Goal: Answer question/provide support

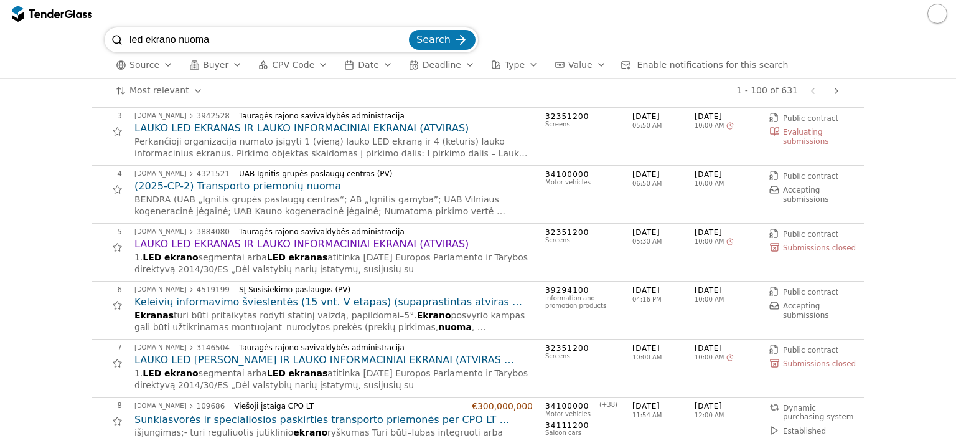
scroll to position [125, 0]
click at [434, 67] on span "Deadline" at bounding box center [442, 65] width 39 height 10
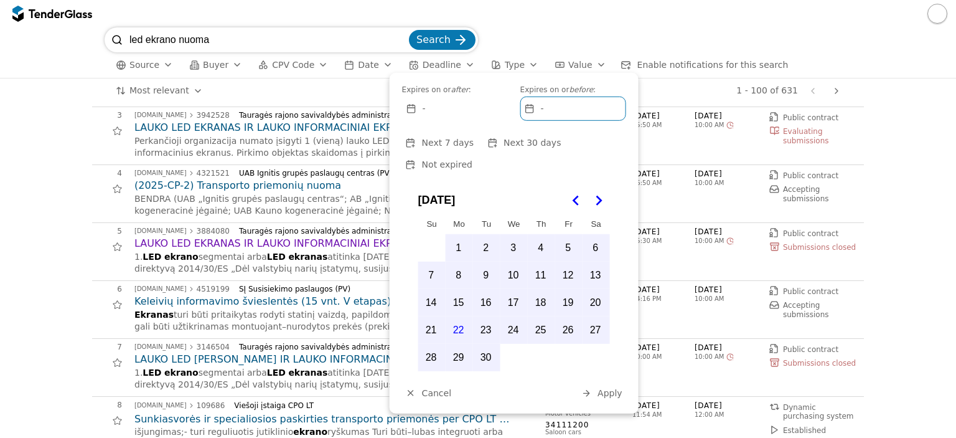
click at [68, 91] on div "Most relevant Save this search 1 - 100 of 631 Previous page Next page" at bounding box center [478, 90] width 944 height 25
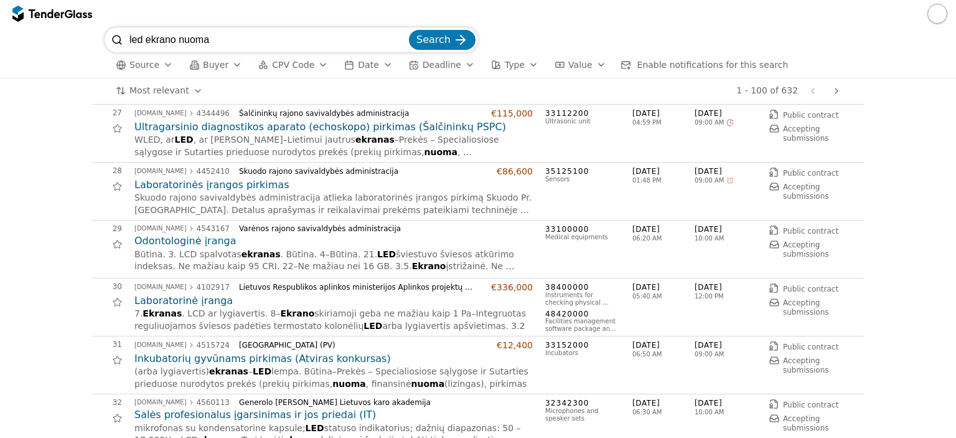
scroll to position [1551, 0]
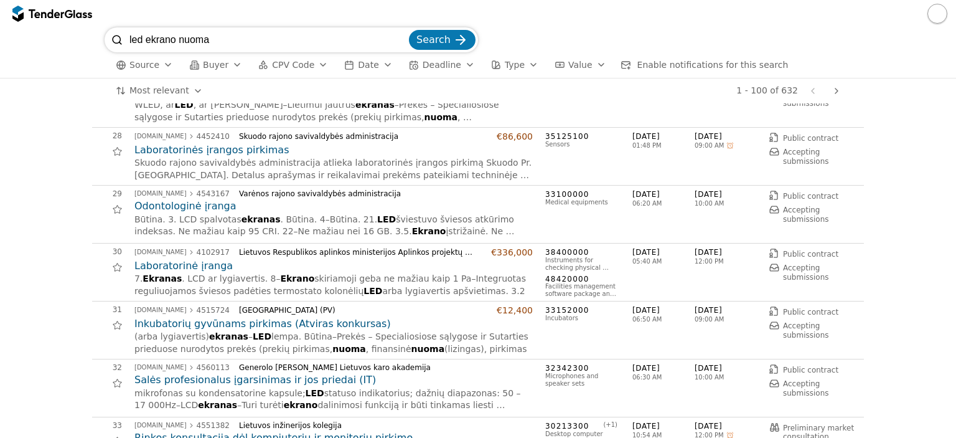
click at [249, 34] on input "led ekrano nuoma" at bounding box center [267, 39] width 277 height 25
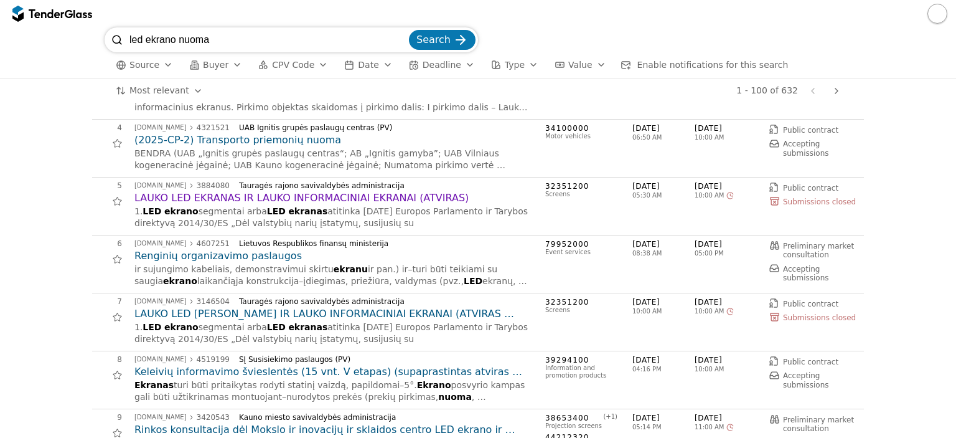
scroll to position [0, 0]
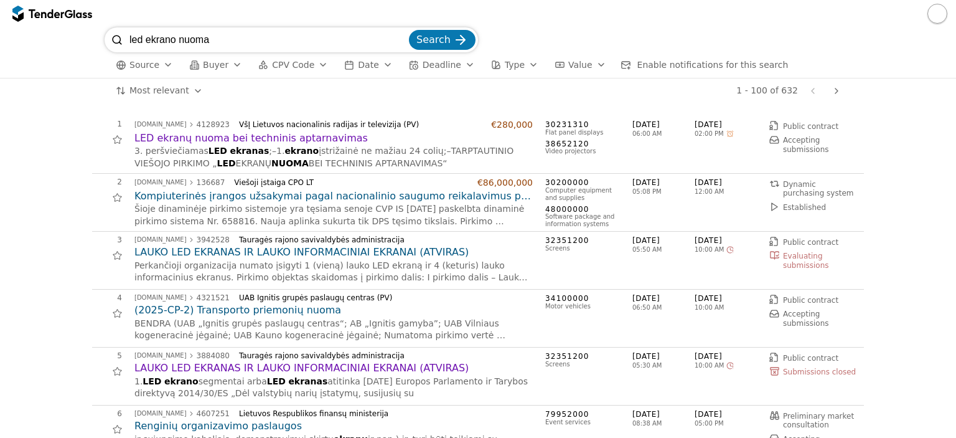
click at [405, 41] on input "led ekrano nuoma" at bounding box center [267, 39] width 277 height 25
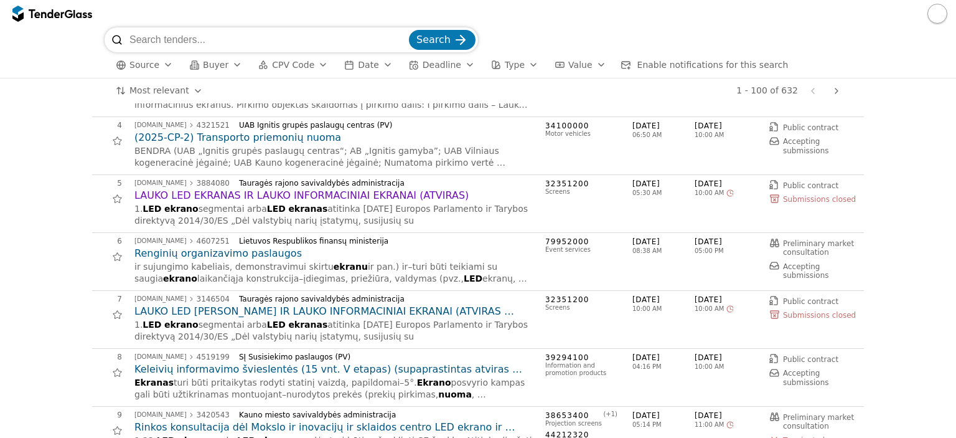
scroll to position [187, 0]
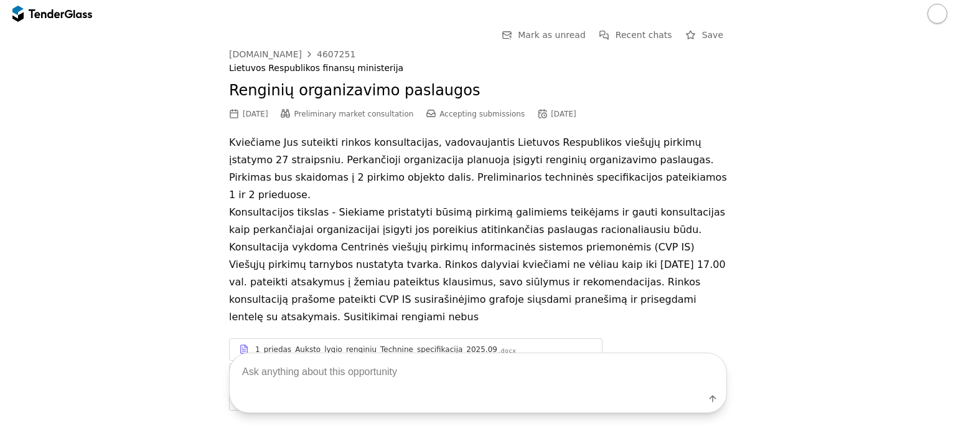
click at [387, 392] on div "Label" at bounding box center [478, 401] width 497 height 22
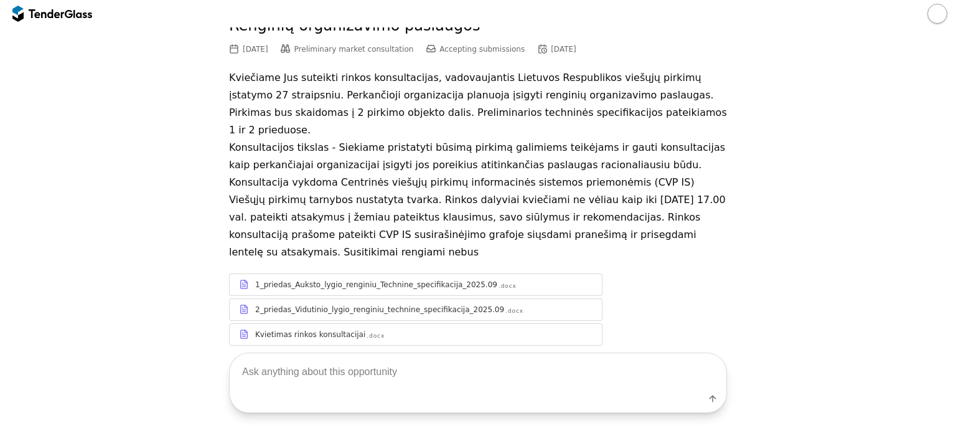
scroll to position [67, 0]
click at [387, 392] on div "Label" at bounding box center [478, 401] width 497 height 22
click at [367, 378] on textarea at bounding box center [478, 371] width 497 height 37
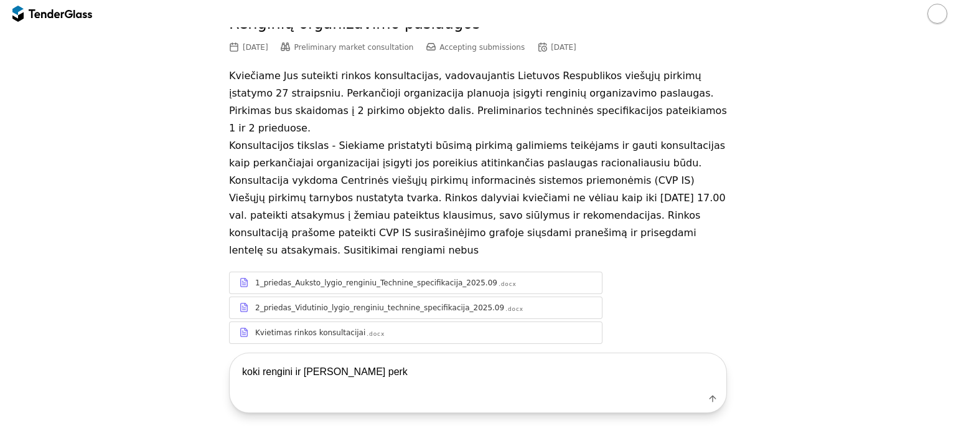
type textarea "koki rengini ir [PERSON_NAME] perka"
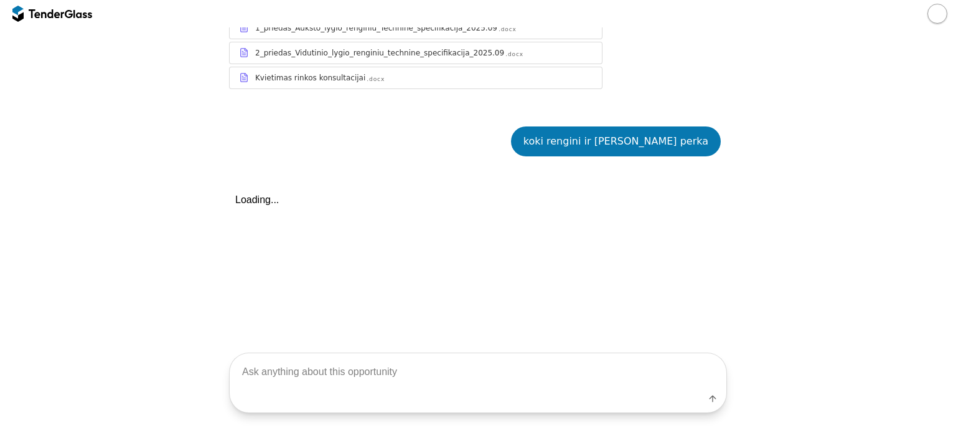
scroll to position [364, 0]
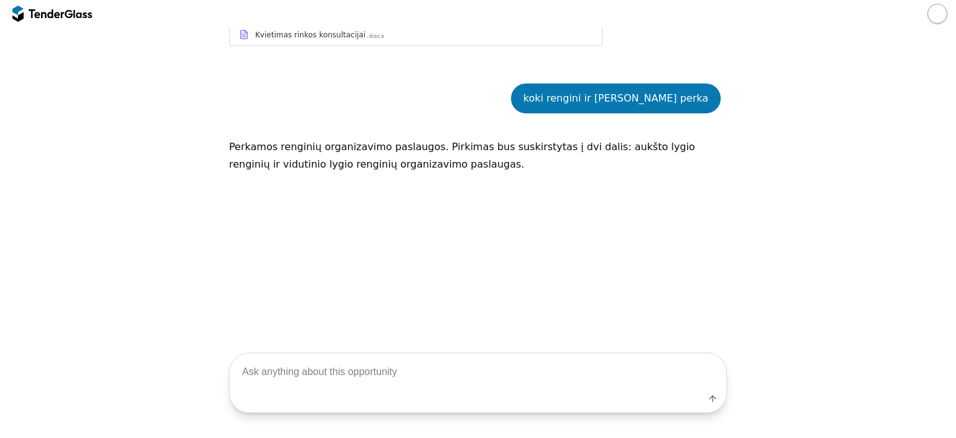
click at [349, 373] on textarea at bounding box center [478, 371] width 497 height 37
type textarea "pavardink ar ieina filmavimas?"
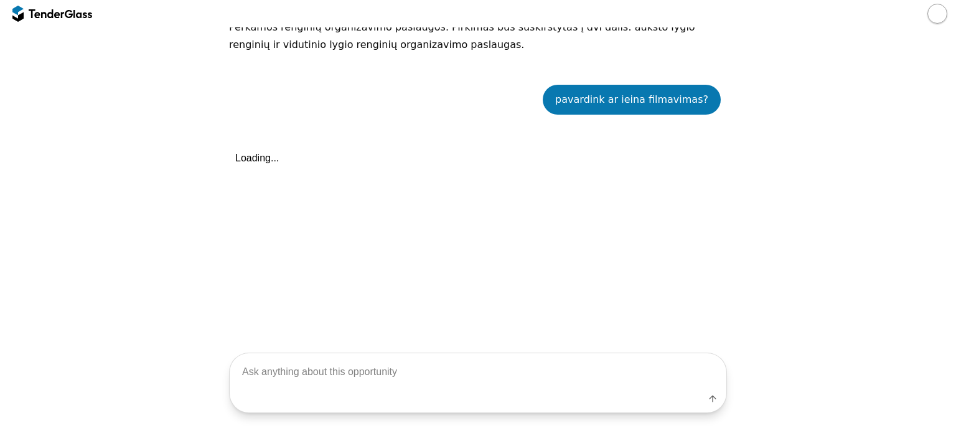
scroll to position [486, 0]
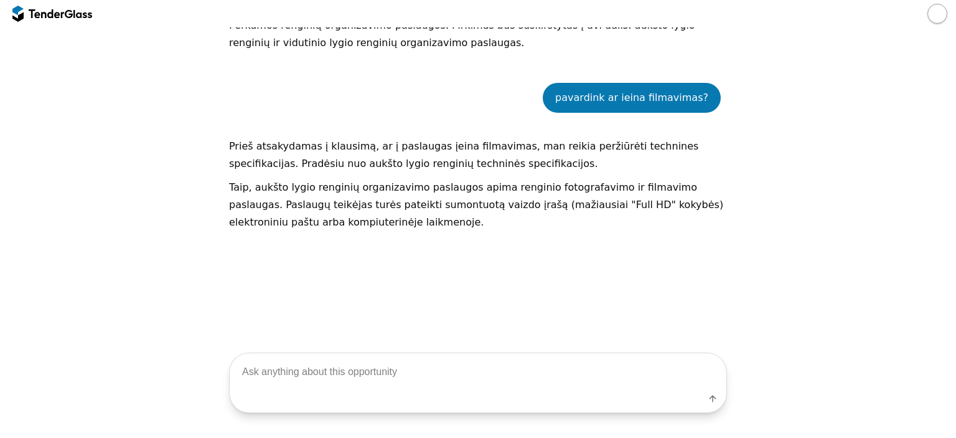
click at [344, 378] on textarea at bounding box center [478, 371] width 497 height 37
type textarea "isvardink visas paslaugas ka perka"
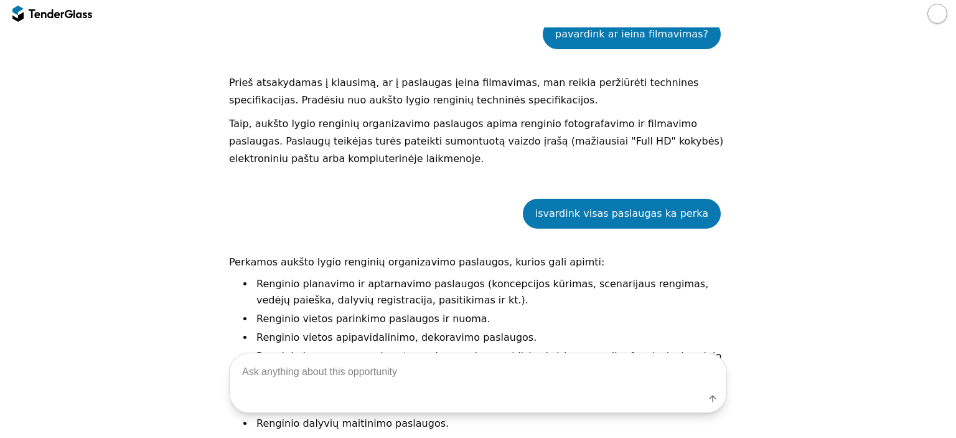
scroll to position [560, 0]
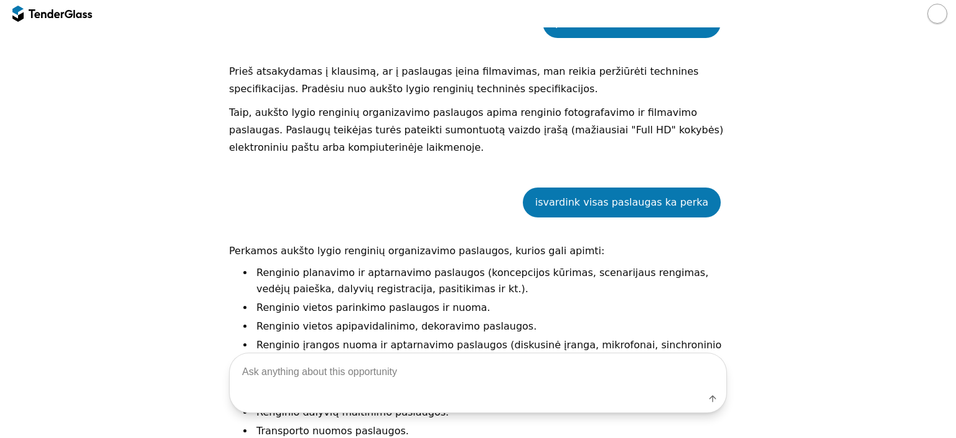
click at [359, 375] on textarea at bounding box center [478, 371] width 497 height 37
type textarea "kokia suma ir kiek renginiu"
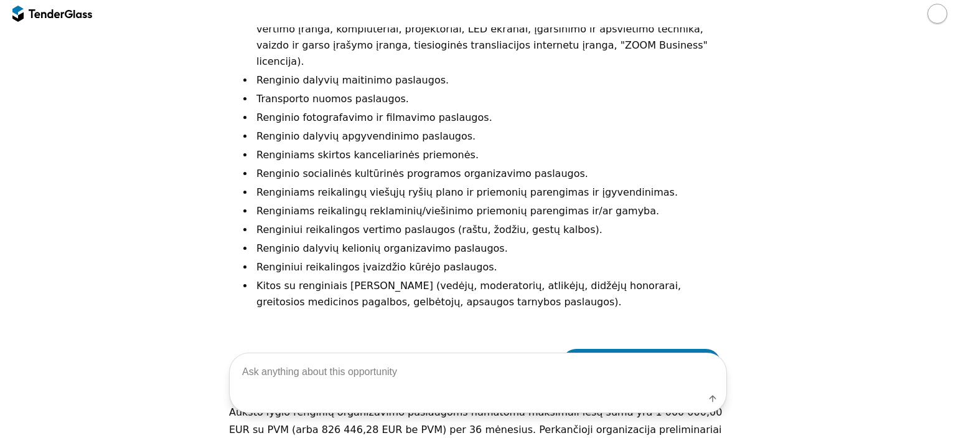
scroll to position [830, 0]
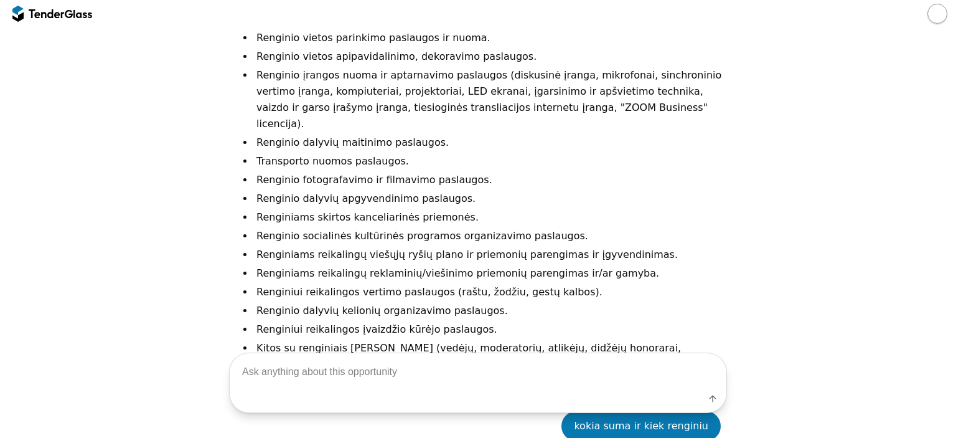
click at [363, 405] on div "Label" at bounding box center [478, 401] width 497 height 22
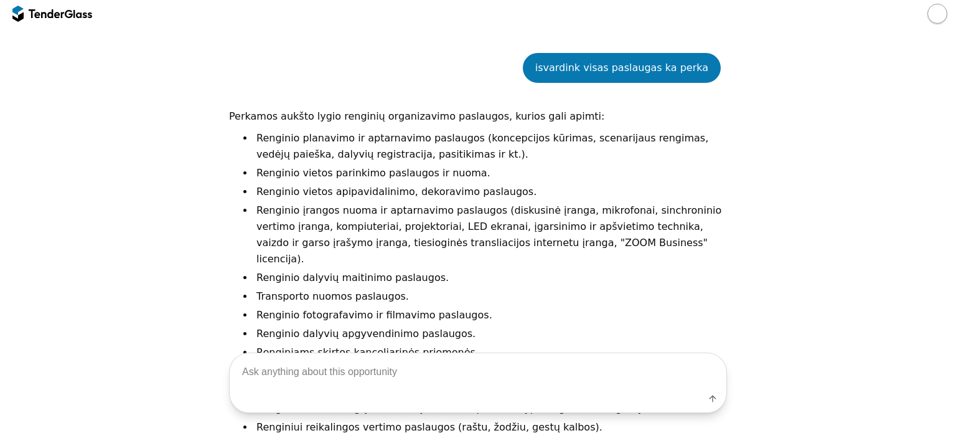
scroll to position [643, 0]
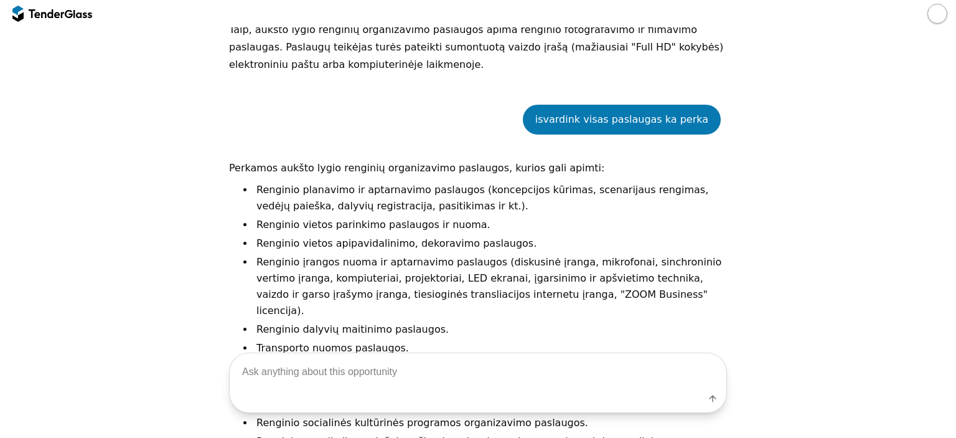
click at [341, 377] on textarea at bounding box center [478, 371] width 497 height 37
type textarea "cia jau perka ar tik konsultuojasi"
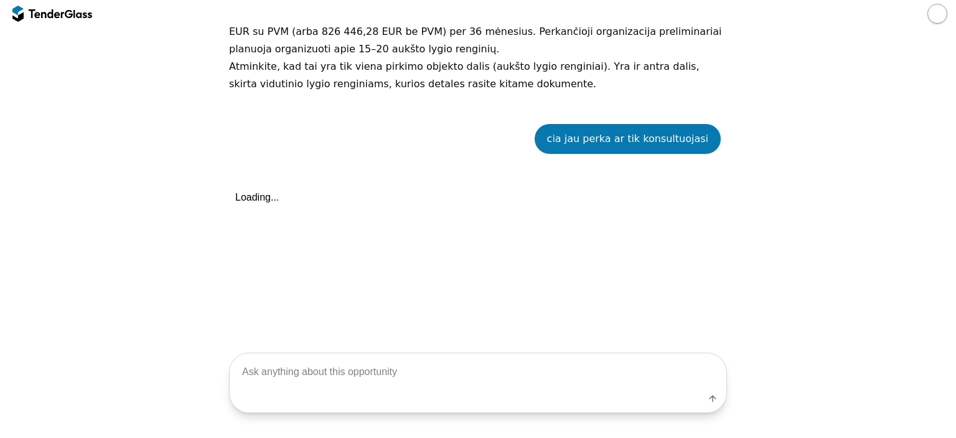
scroll to position [1315, 0]
